Goal: Complete application form

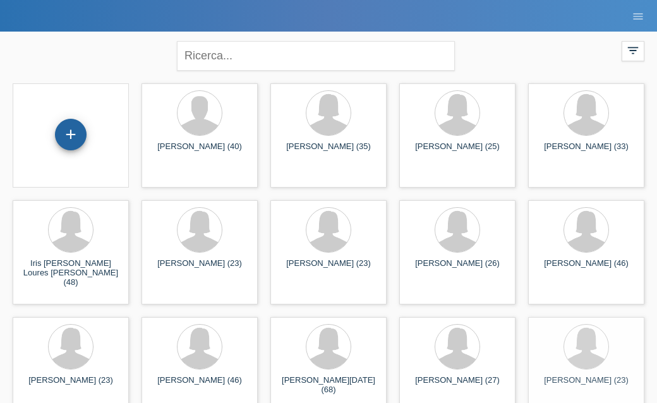
click at [79, 133] on div "+" at bounding box center [71, 134] width 30 height 21
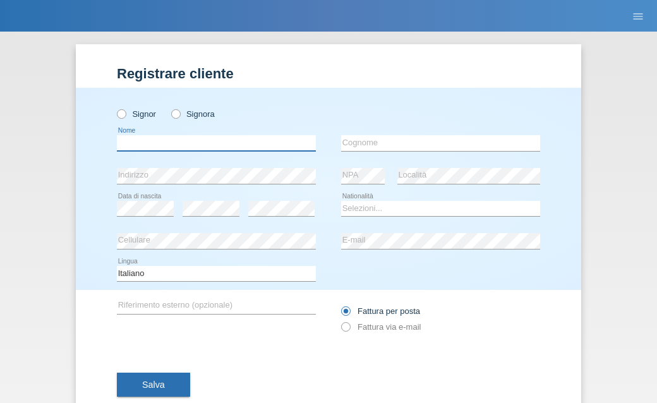
click at [232, 149] on input "text" at bounding box center [216, 143] width 199 height 16
type input "federica"
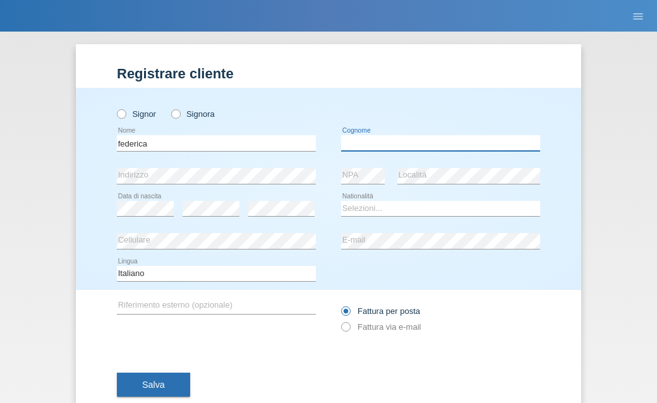
click at [439, 143] on input "text" at bounding box center [440, 143] width 199 height 16
type input "nesta"
click at [241, 162] on div "error Indirizzo" at bounding box center [216, 176] width 199 height 33
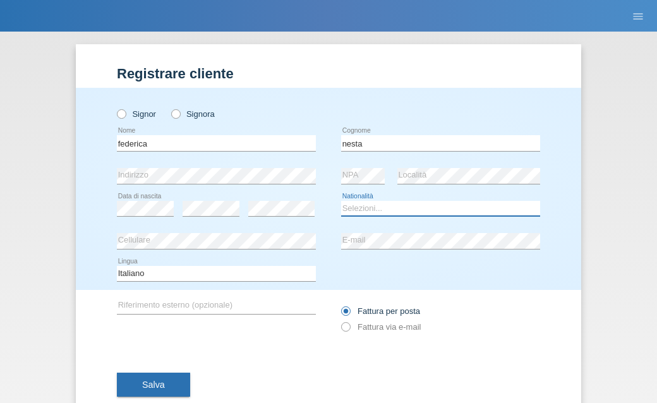
click at [422, 210] on select "Selezioni... Svizzera Austria Germania Liechtenstein ------------ Afghanistan A…" at bounding box center [440, 208] width 199 height 15
select select "CH"
click at [169, 107] on icon at bounding box center [169, 107] width 0 height 0
click at [178, 113] on input "Signora" at bounding box center [175, 113] width 8 height 8
radio input "true"
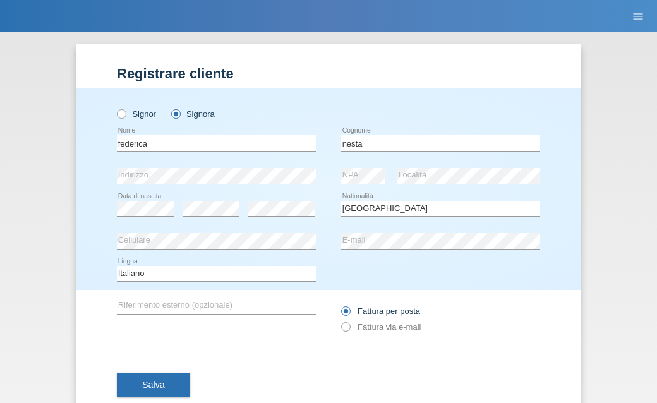
click at [150, 372] on div "Salva" at bounding box center [328, 384] width 423 height 73
click at [150, 380] on button "Salva" at bounding box center [153, 384] width 73 height 24
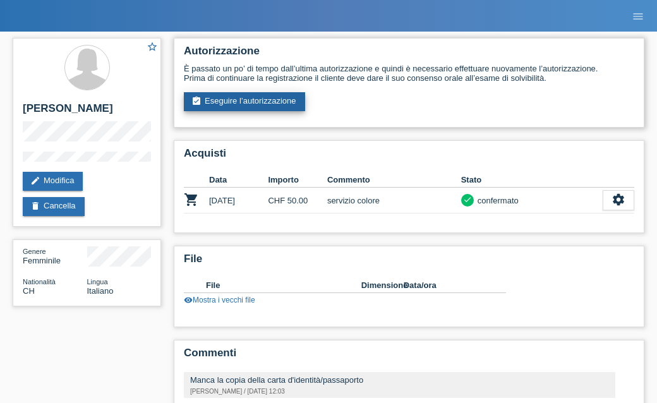
click at [218, 104] on link "assignment_turned_in Eseguire l’autorizzazione" at bounding box center [244, 101] width 121 height 19
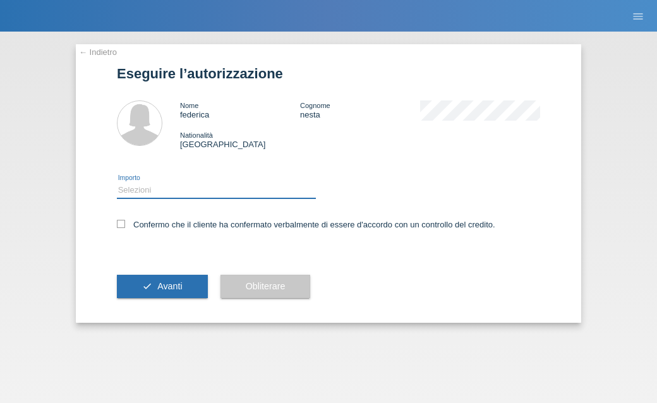
click at [189, 193] on select "Selezioni CHF 1.00 - CHF 499.00 CHF 500.00 - CHF 1'749.00 CHF 1'750.00 - CHF 3'…" at bounding box center [216, 189] width 199 height 15
select select "3"
click at [122, 222] on icon at bounding box center [121, 224] width 8 height 8
click at [122, 222] on input "Confermo che il cliente ha confermato verbalmente di essere d'accordo con un co…" at bounding box center [121, 224] width 8 height 8
checkbox input "true"
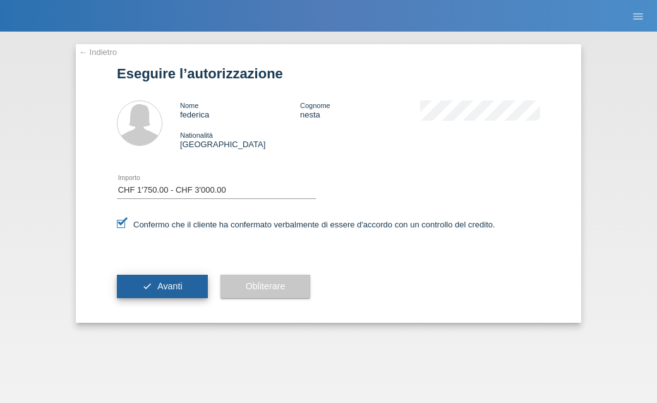
click at [164, 291] on span "Avanti" at bounding box center [169, 286] width 25 height 10
